Goal: Go to known website: Go to known website

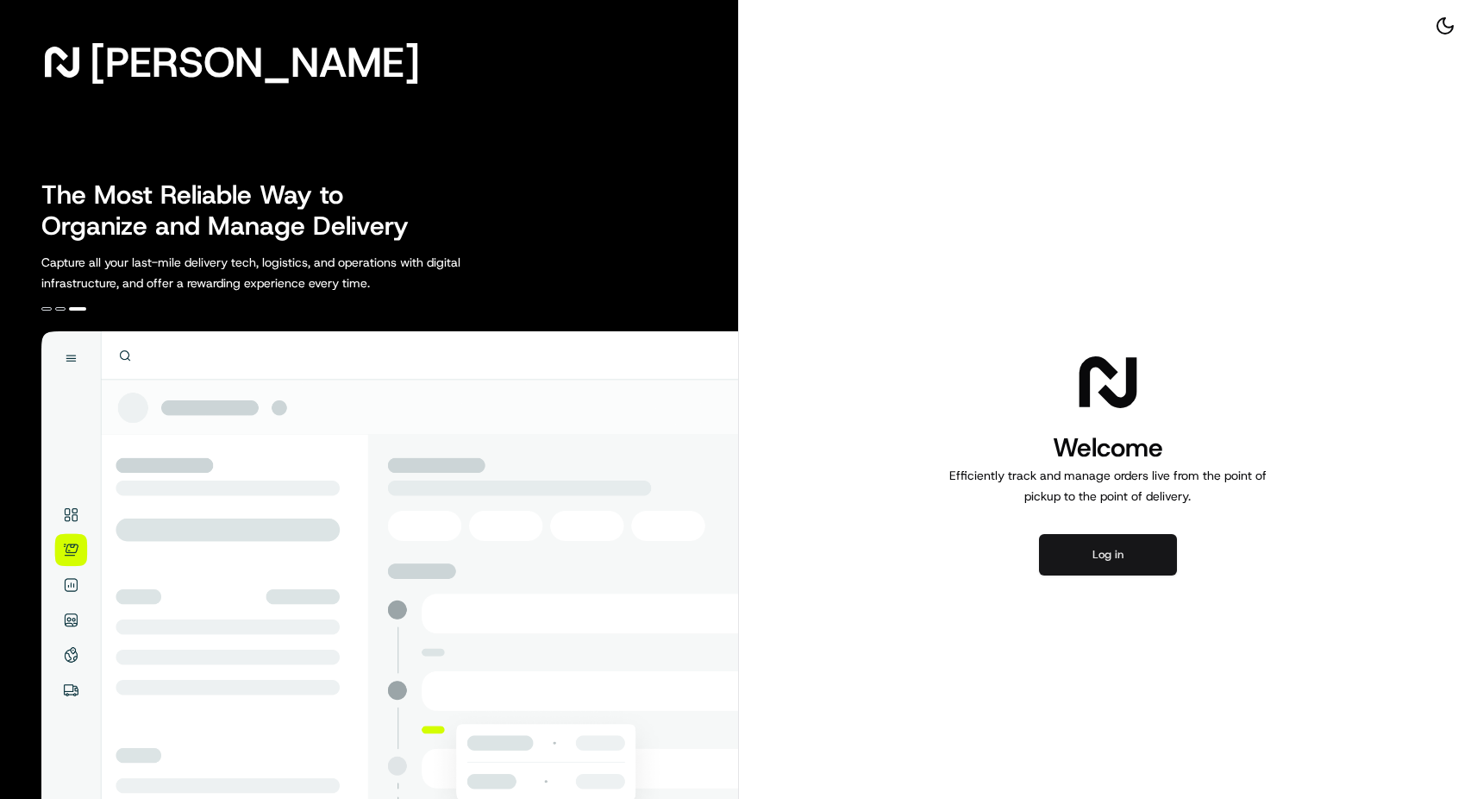
click at [1099, 552] on button "Log in" at bounding box center [1108, 554] width 138 height 41
